Goal: Task Accomplishment & Management: Use online tool/utility

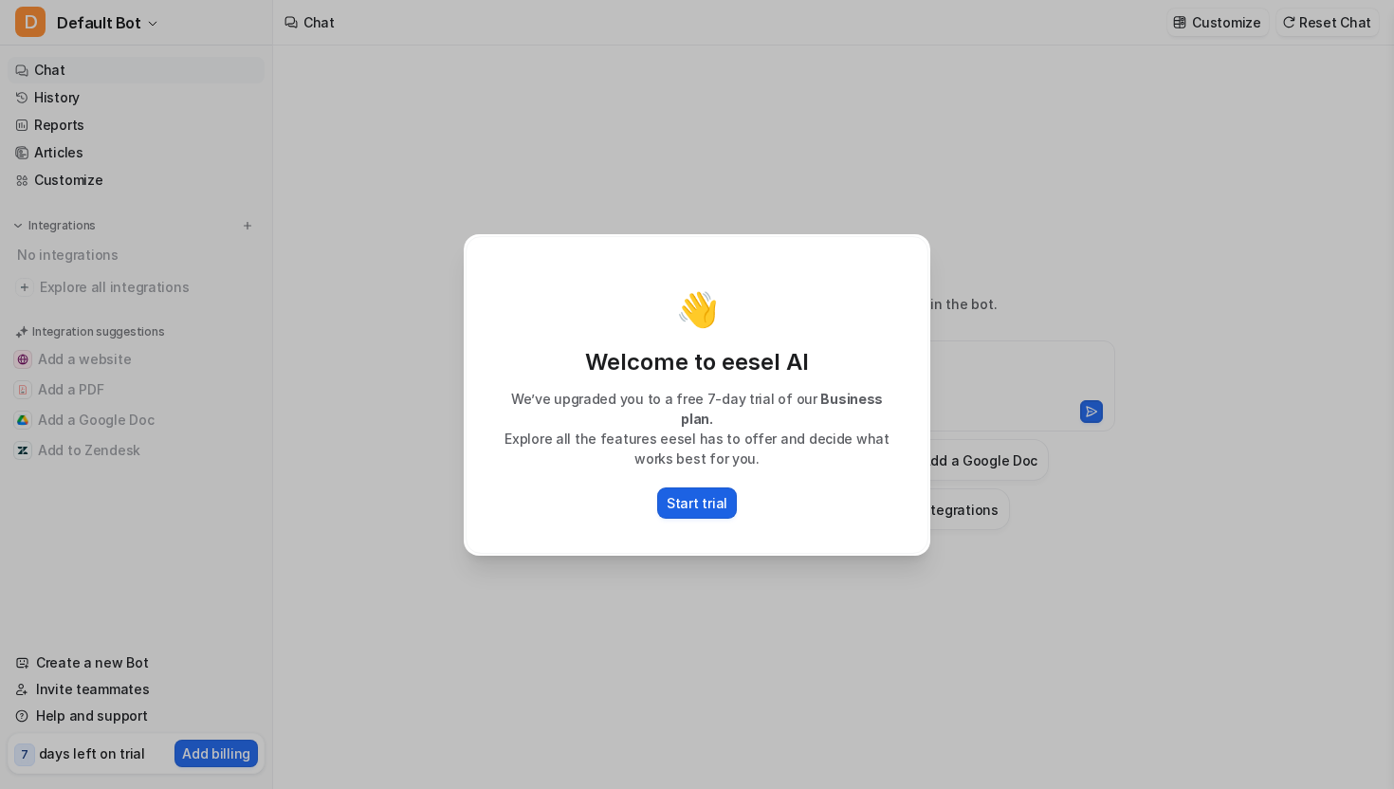
click at [725, 498] on button "Start trial" at bounding box center [697, 502] width 80 height 31
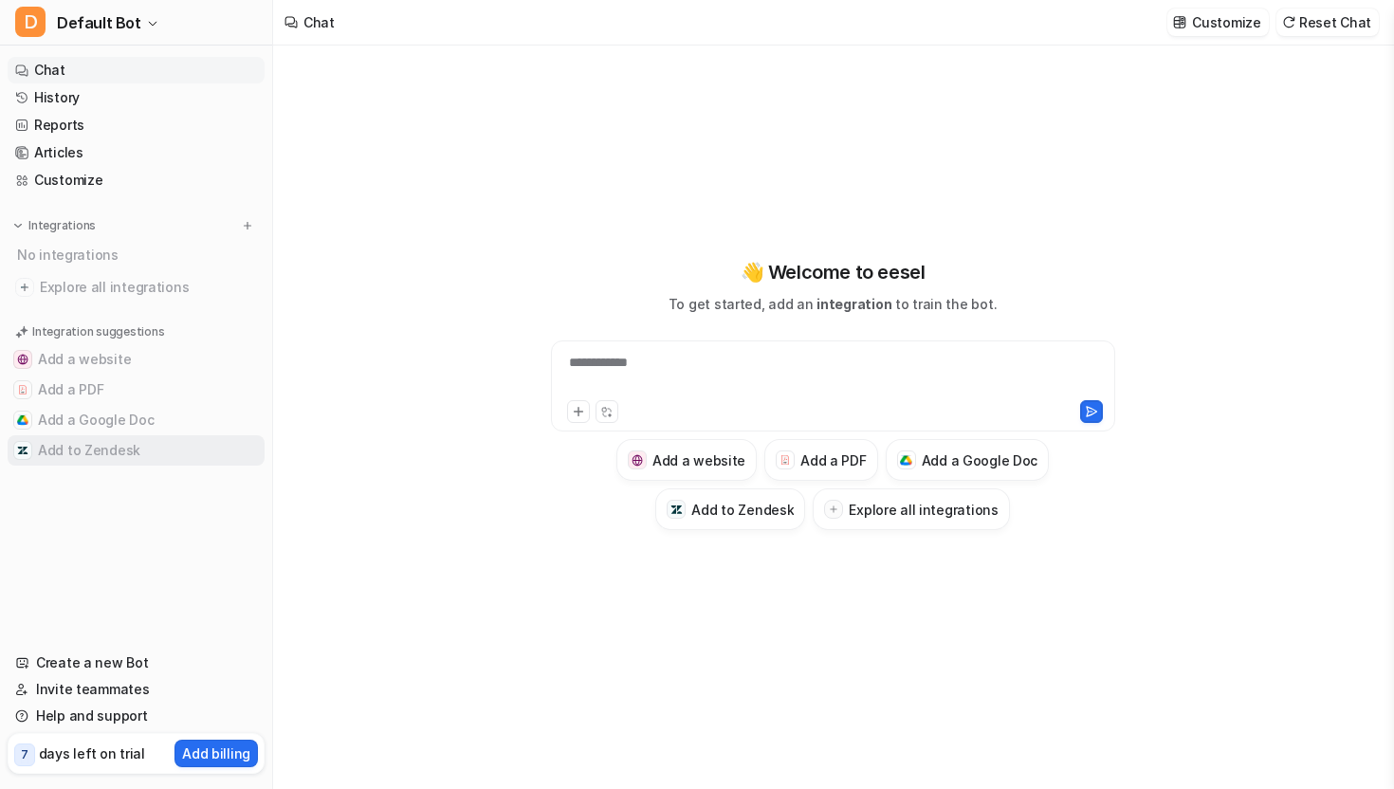
click at [113, 448] on button "Add to Zendesk" at bounding box center [136, 450] width 257 height 30
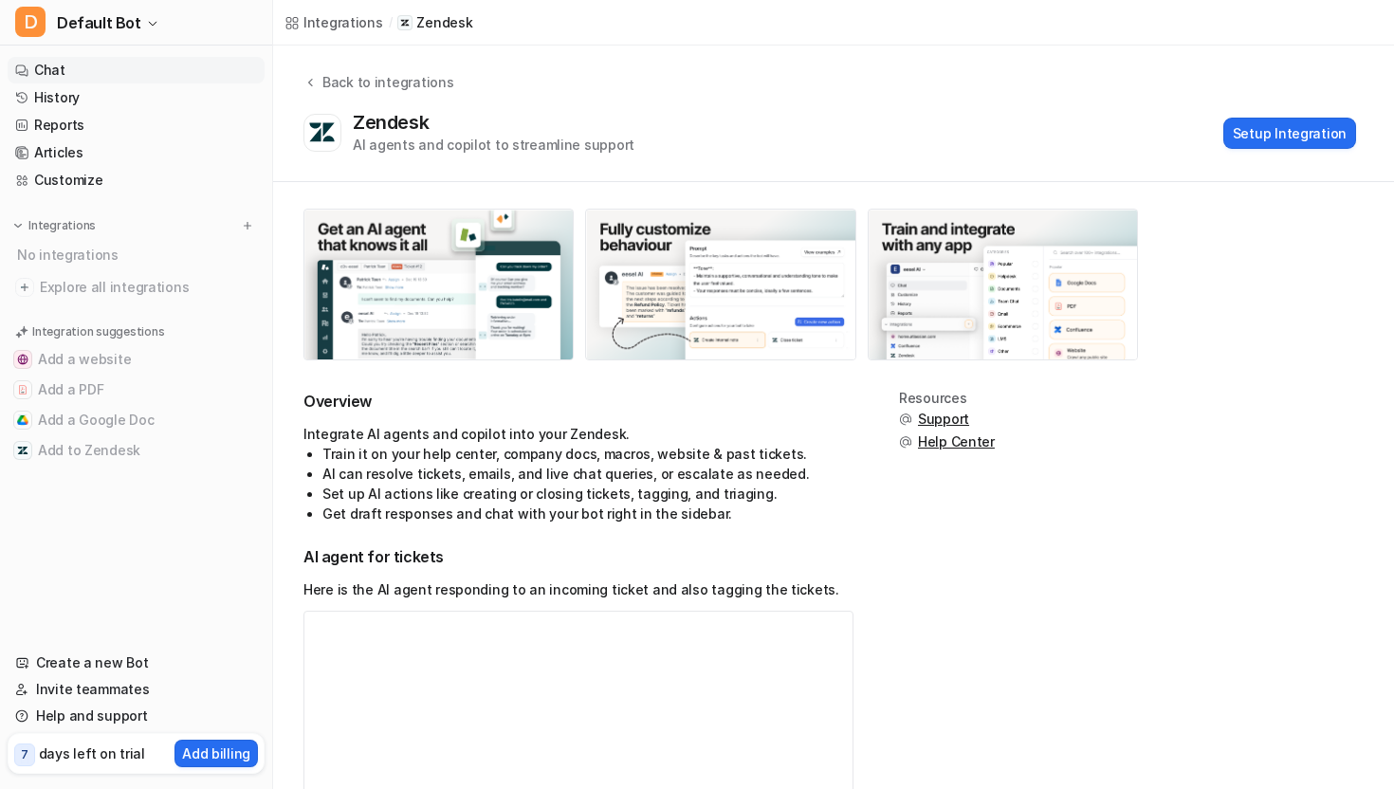
click at [88, 81] on link "Chat" at bounding box center [136, 70] width 257 height 27
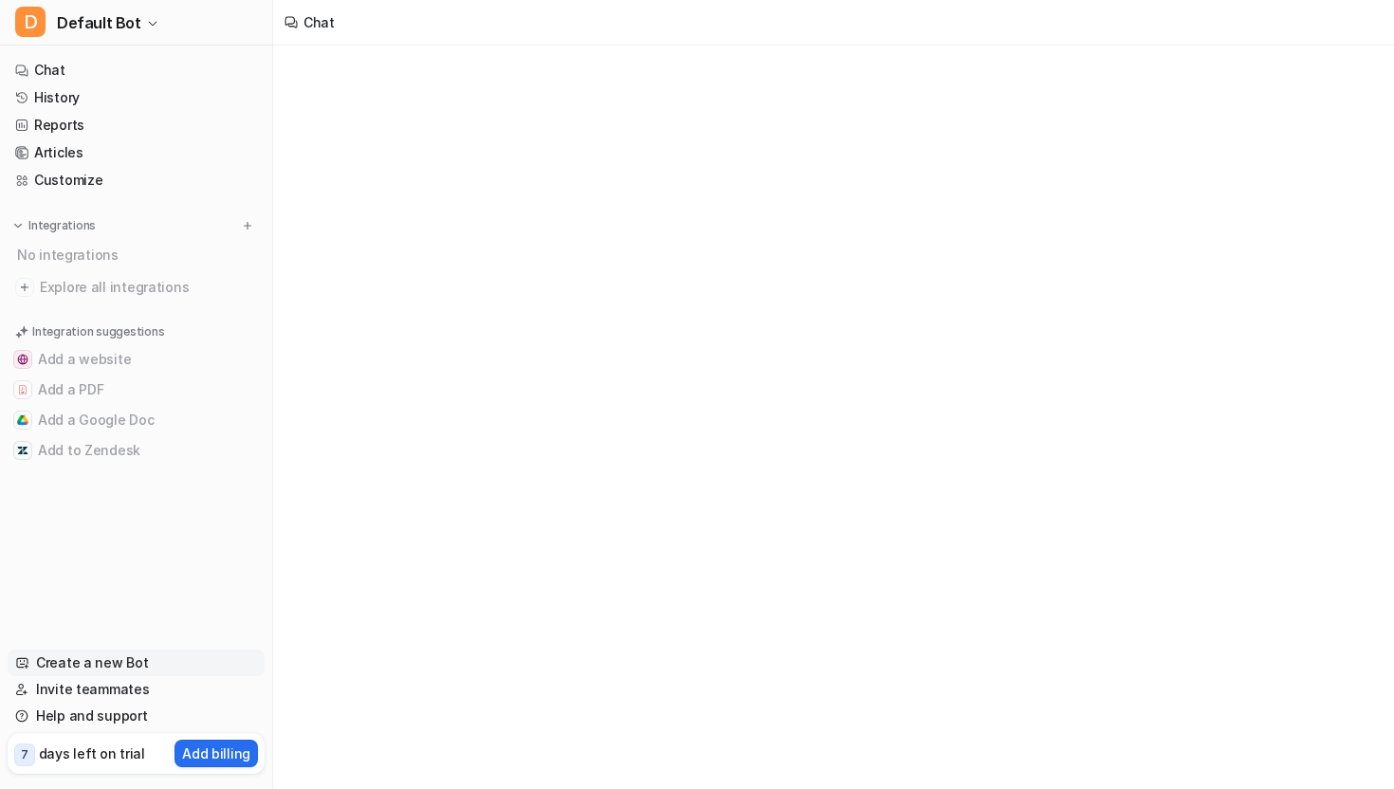
click at [105, 666] on link "Create a new Bot" at bounding box center [136, 663] width 257 height 27
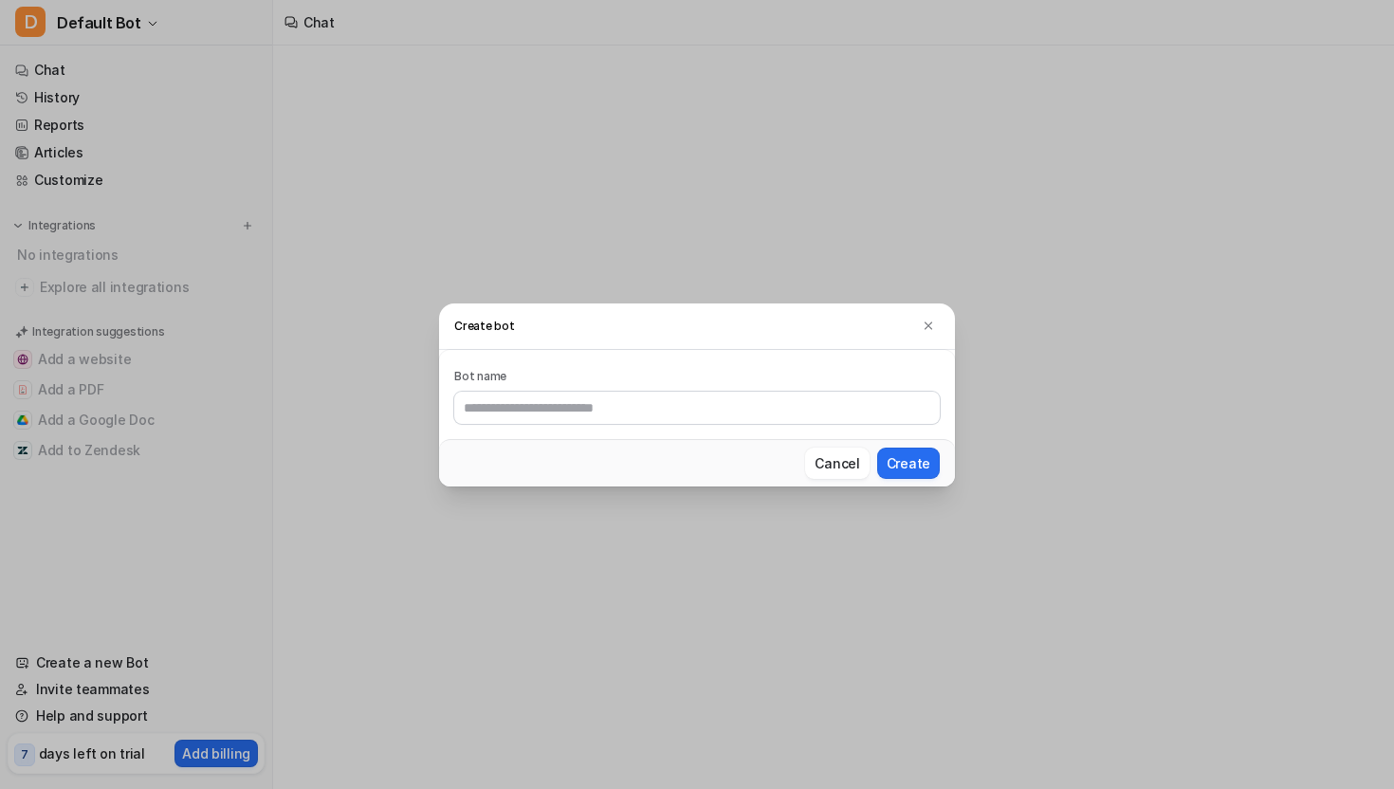
click at [544, 406] on input "text" at bounding box center [697, 408] width 486 height 32
type input "****"
click at [904, 446] on div "Cancel Create" at bounding box center [697, 462] width 516 height 47
click at [906, 454] on button "Create" at bounding box center [908, 463] width 63 height 31
